Goal: Transaction & Acquisition: Purchase product/service

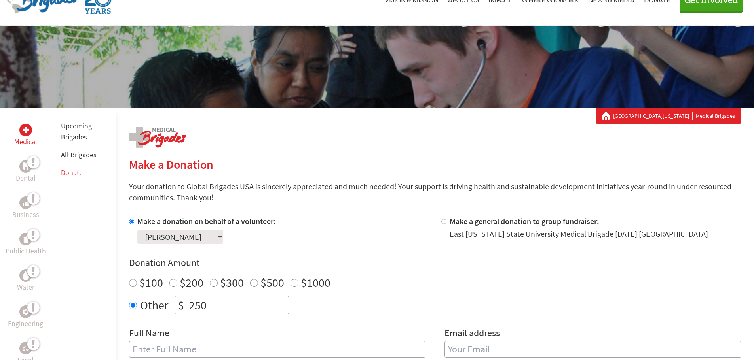
scroll to position [119, 0]
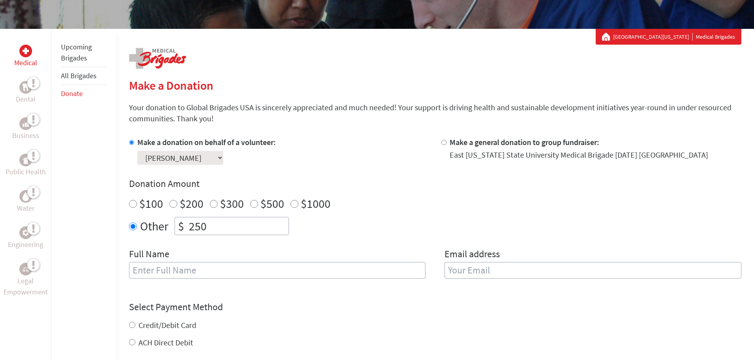
click at [298, 268] on input "text" at bounding box center [277, 270] width 297 height 17
type input "[PERSON_NAME]"
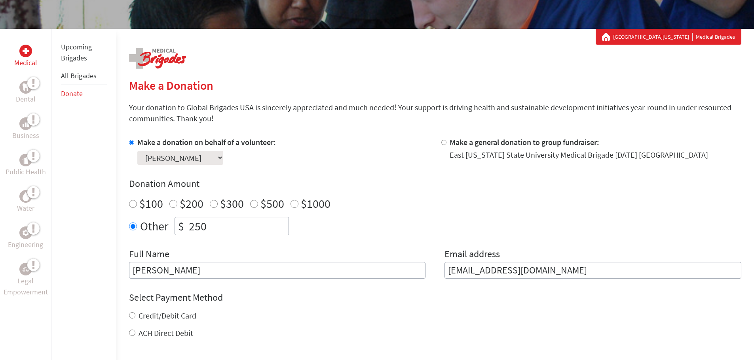
click at [553, 270] on input "[EMAIL_ADDRESS][DOMAIN_NAME]" at bounding box center [592, 270] width 297 height 17
type input "[EMAIL_ADDRESS][DOMAIN_NAME]"
click at [126, 316] on div "Medical Dental Business Public Health Water Engineering Legal Empowerment Upcom…" at bounding box center [377, 255] width 754 height 453
click at [136, 316] on div "Credit/Debit Card" at bounding box center [435, 316] width 612 height 11
click at [132, 316] on input "Credit/Debit Card" at bounding box center [132, 316] width 6 height 6
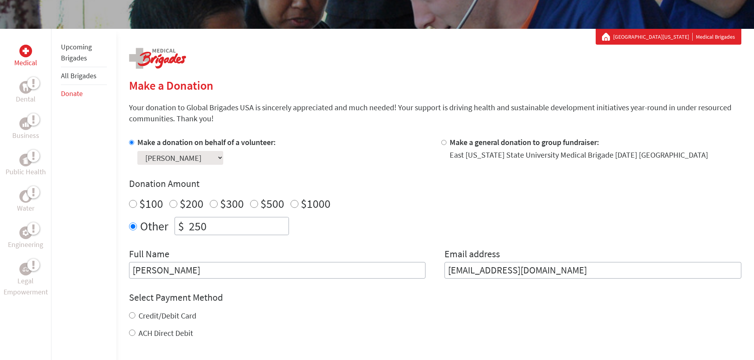
radio input "true"
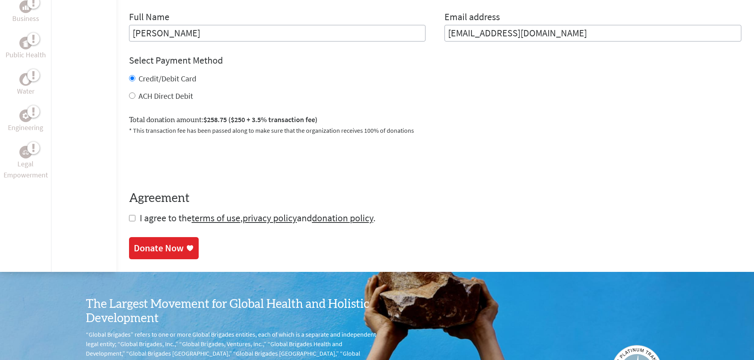
scroll to position [396, 0]
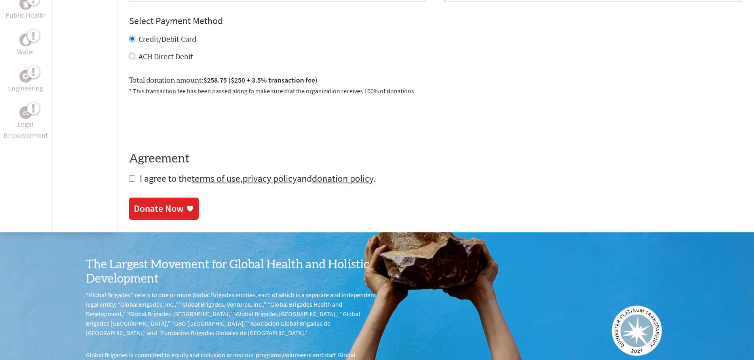
click at [134, 177] on input "checkbox" at bounding box center [132, 179] width 6 height 6
checkbox input "true"
click at [155, 213] on div "Donate Now" at bounding box center [159, 209] width 50 height 13
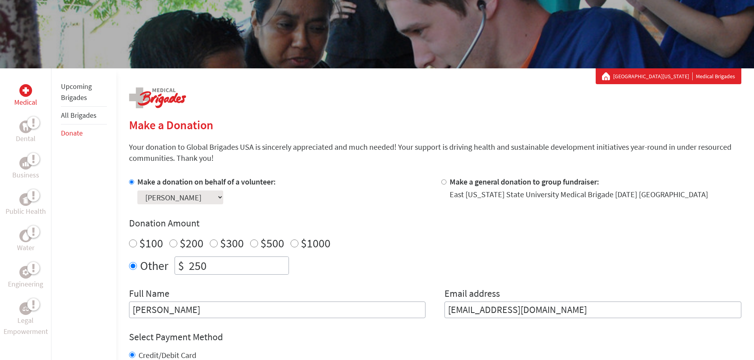
scroll to position [158, 0]
